Goal: Find specific page/section: Find specific page/section

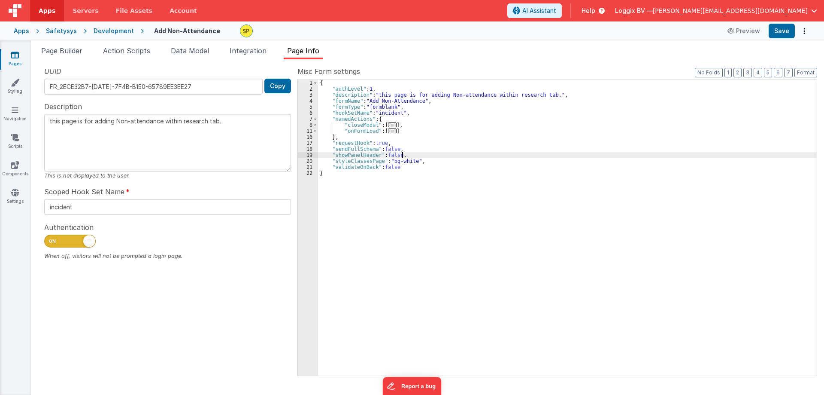
click at [404, 154] on div "{ "authLevel" : 1 , "description" : "this page is for adding Non-attendance wit…" at bounding box center [567, 233] width 499 height 307
click at [108, 31] on div "Development" at bounding box center [114, 31] width 40 height 9
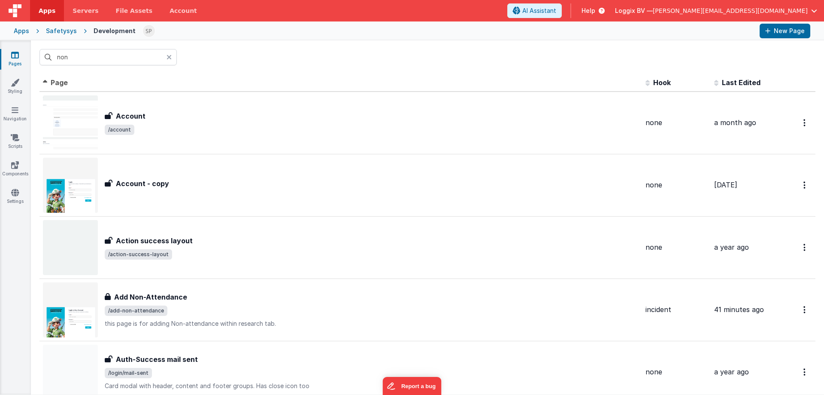
click at [562, 11] on header "Apps Servers File Assets Account Some FUTURE Slot AI Assistant Help Loggix BV —…" at bounding box center [412, 10] width 824 height 21
click at [77, 55] on input "non" at bounding box center [107, 57] width 137 height 16
drag, startPoint x: 75, startPoint y: 56, endPoint x: 61, endPoint y: 57, distance: 14.2
click at [61, 57] on input "non" at bounding box center [107, 57] width 137 height 16
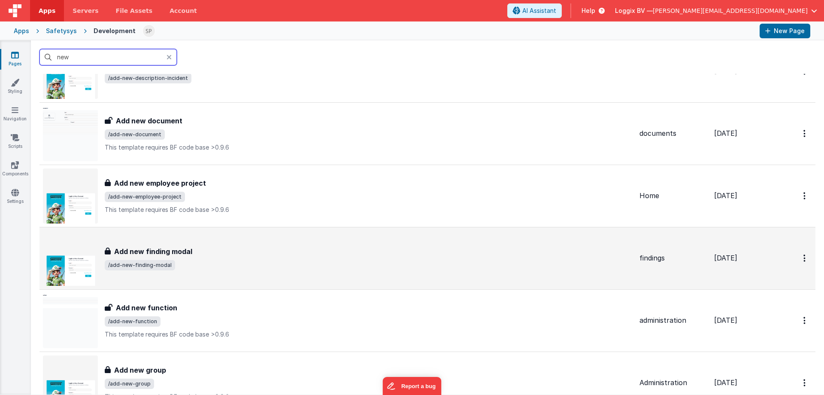
scroll to position [258, 0]
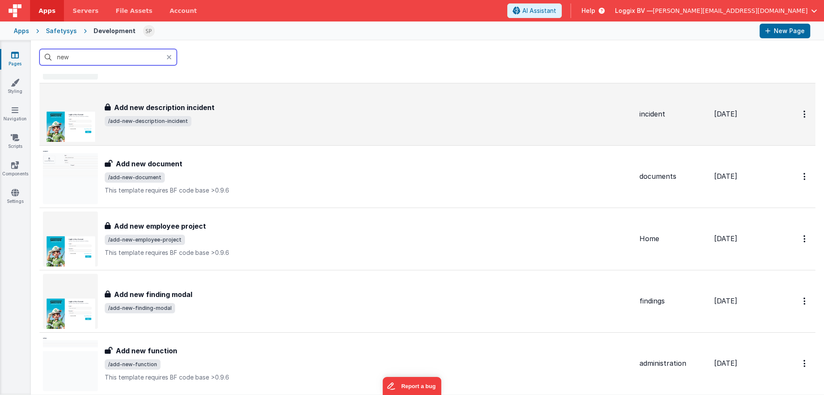
type input "new"
click at [256, 110] on div "Add new description incident" at bounding box center [369, 107] width 528 height 10
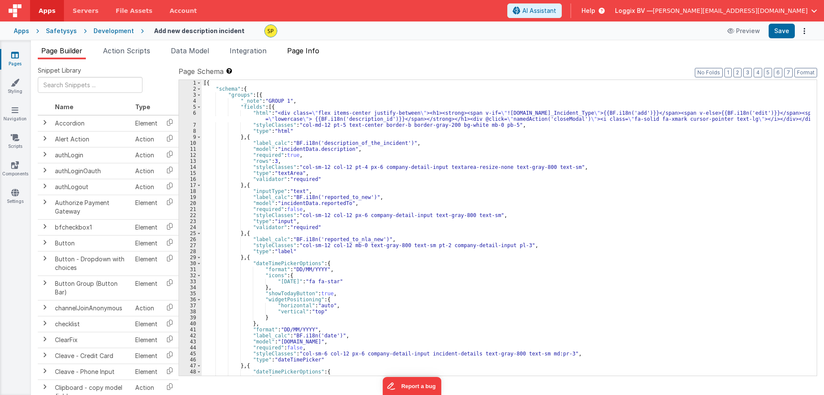
click at [313, 53] on span "Page Info" at bounding box center [303, 50] width 32 height 9
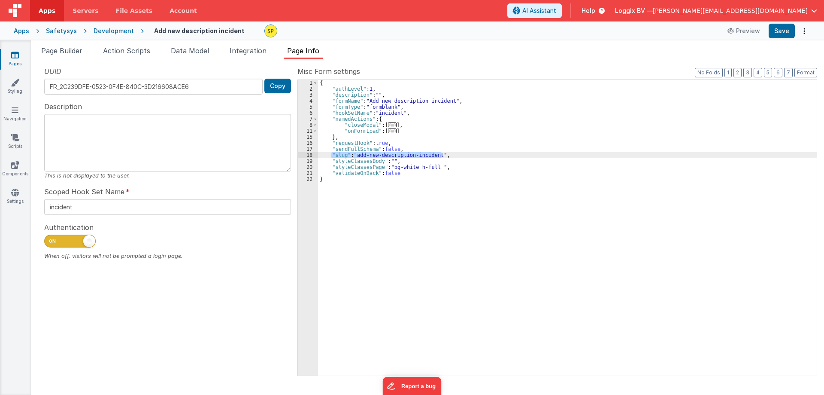
drag, startPoint x: 445, startPoint y: 154, endPoint x: 331, endPoint y: 154, distance: 114.2
click at [331, 154] on div "{ "authLevel" : 1 , "description" : "" , "formName" : "Add new description inci…" at bounding box center [567, 233] width 499 height 307
click at [103, 34] on div "Development" at bounding box center [114, 31] width 40 height 9
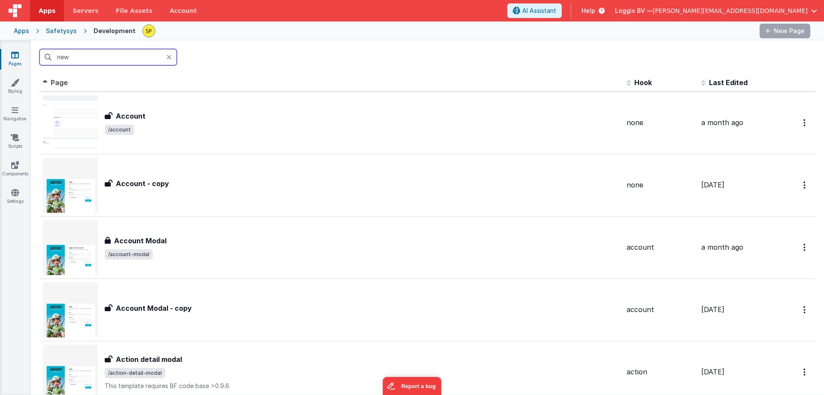
click at [80, 58] on input "new" at bounding box center [107, 57] width 137 height 16
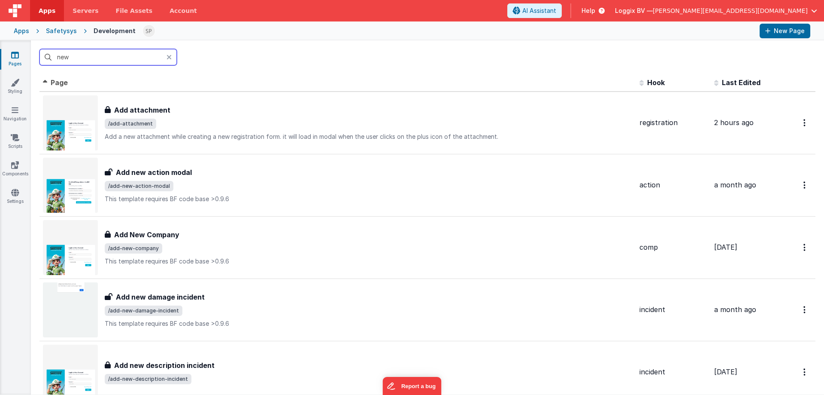
drag, startPoint x: 58, startPoint y: 58, endPoint x: 64, endPoint y: 58, distance: 5.6
click at [64, 58] on input "new" at bounding box center [107, 57] width 137 height 16
drag, startPoint x: 70, startPoint y: 57, endPoint x: 56, endPoint y: 57, distance: 13.3
click at [56, 57] on input "new" at bounding box center [107, 57] width 137 height 16
type input "non"
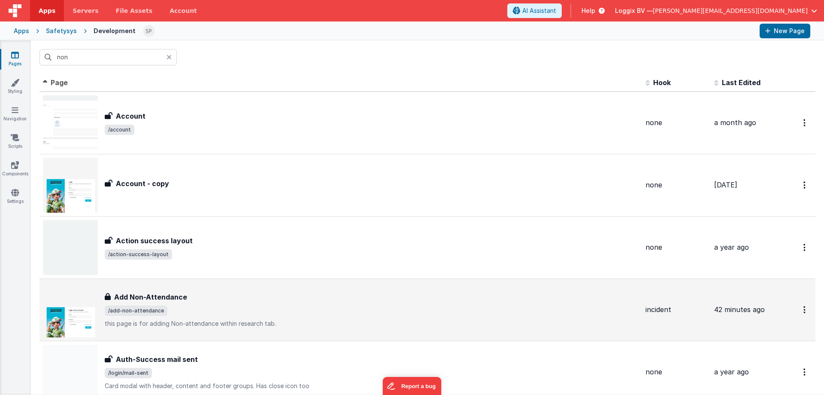
click at [192, 307] on span "/add-non-attendance" at bounding box center [372, 310] width 534 height 10
